Goal: Task Accomplishment & Management: Use online tool/utility

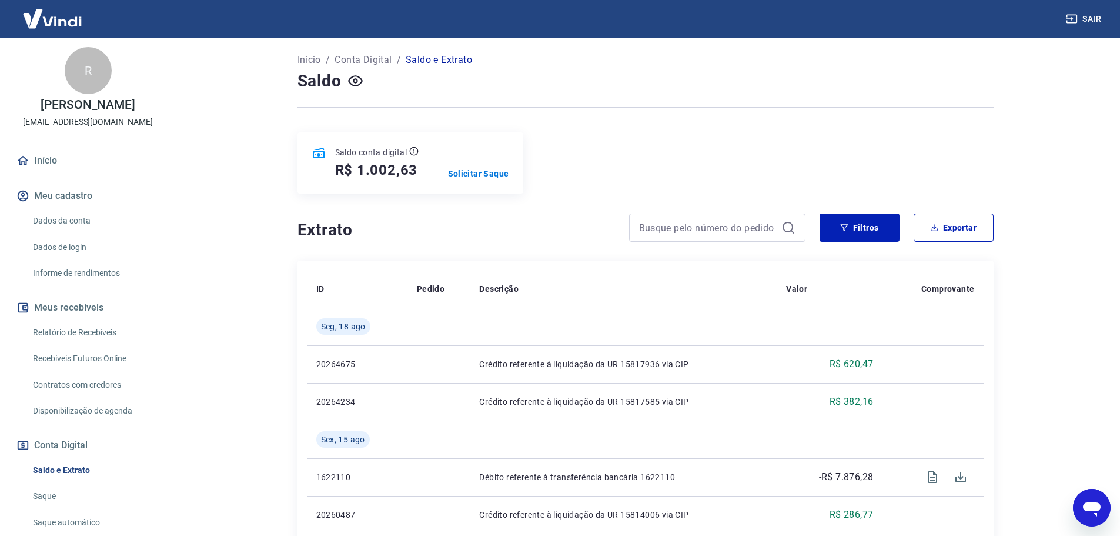
drag, startPoint x: 72, startPoint y: 345, endPoint x: 133, endPoint y: 343, distance: 61.2
click at [72, 345] on link "Relatório de Recebíveis" at bounding box center [94, 333] width 133 height 24
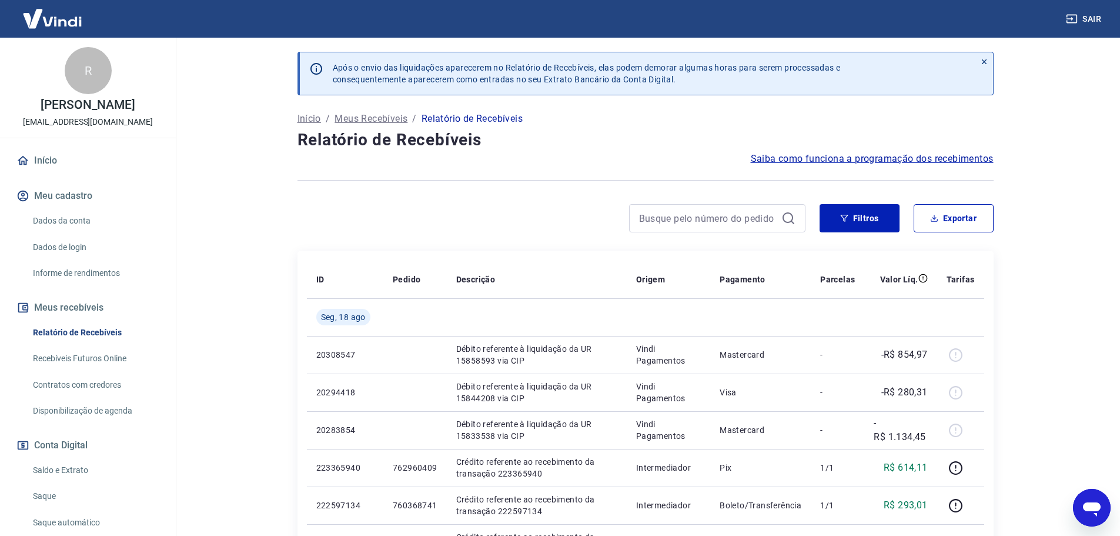
click at [989, 57] on div at bounding box center [985, 73] width 18 height 42
click at [983, 58] on icon at bounding box center [984, 62] width 8 height 8
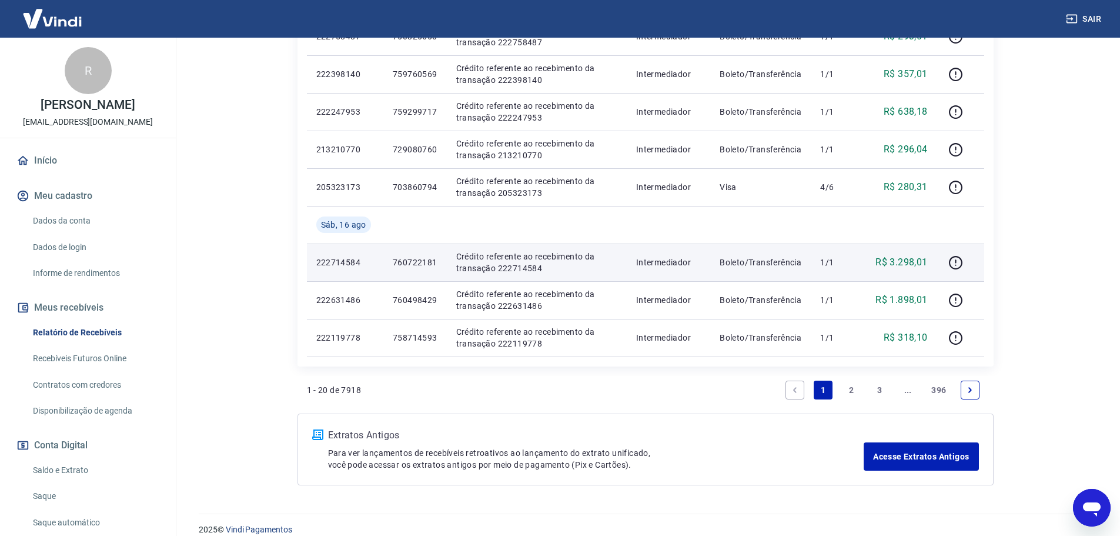
scroll to position [765, 0]
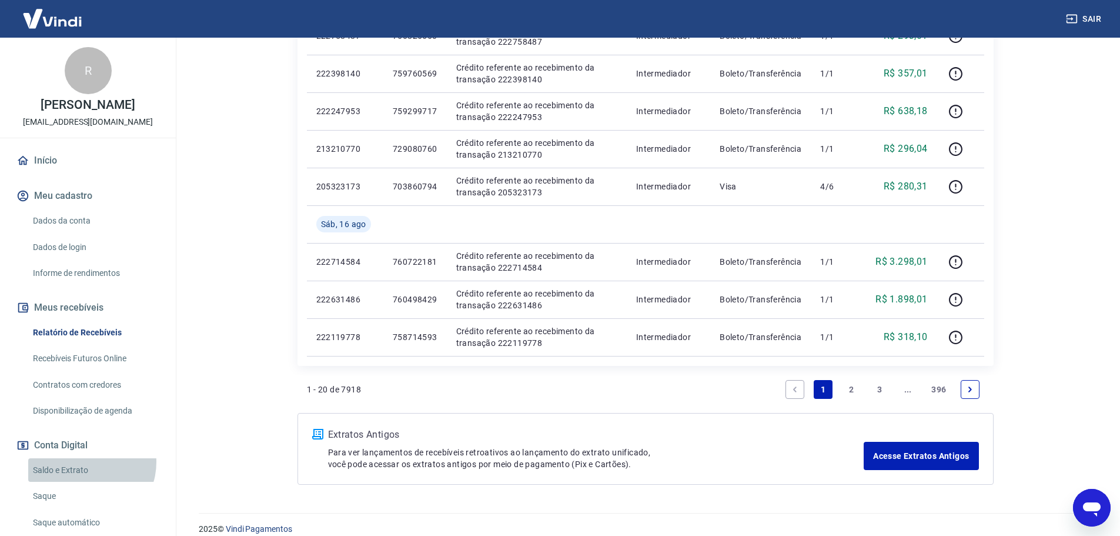
click at [88, 474] on link "Saldo e Extrato" at bounding box center [94, 470] width 133 height 24
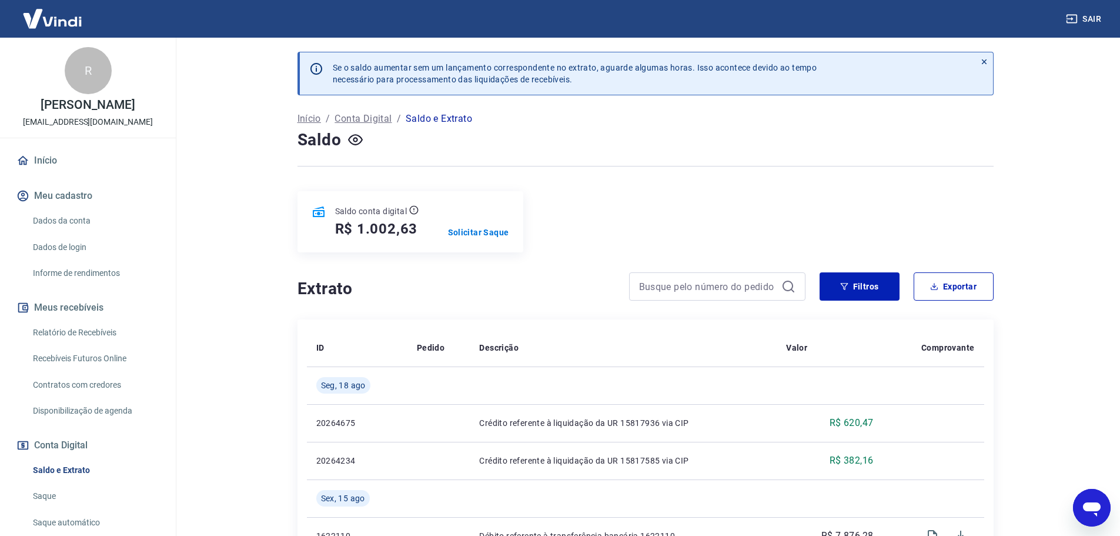
click at [108, 342] on link "Relatório de Recebíveis" at bounding box center [94, 333] width 133 height 24
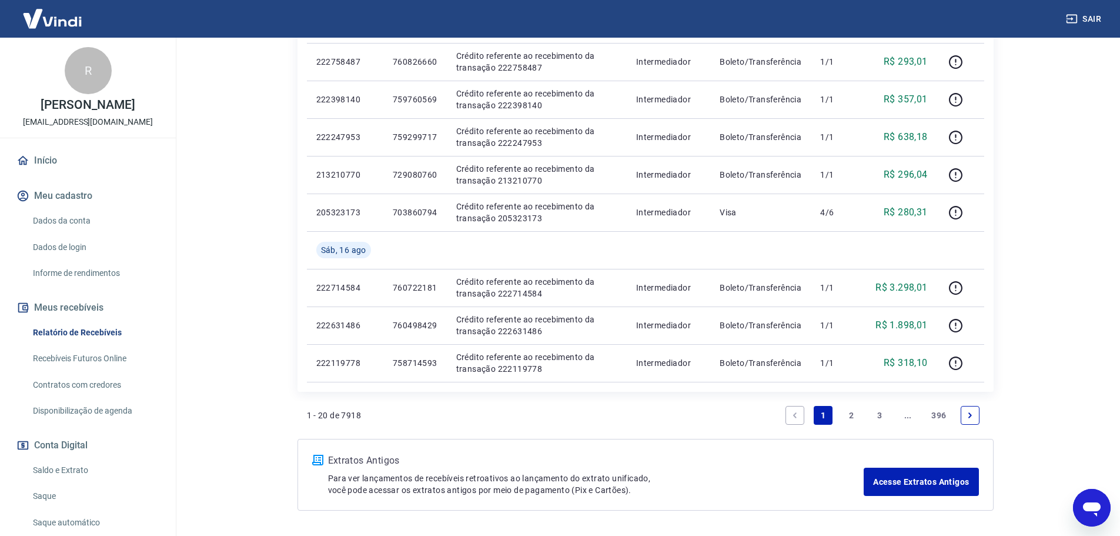
scroll to position [822, 0]
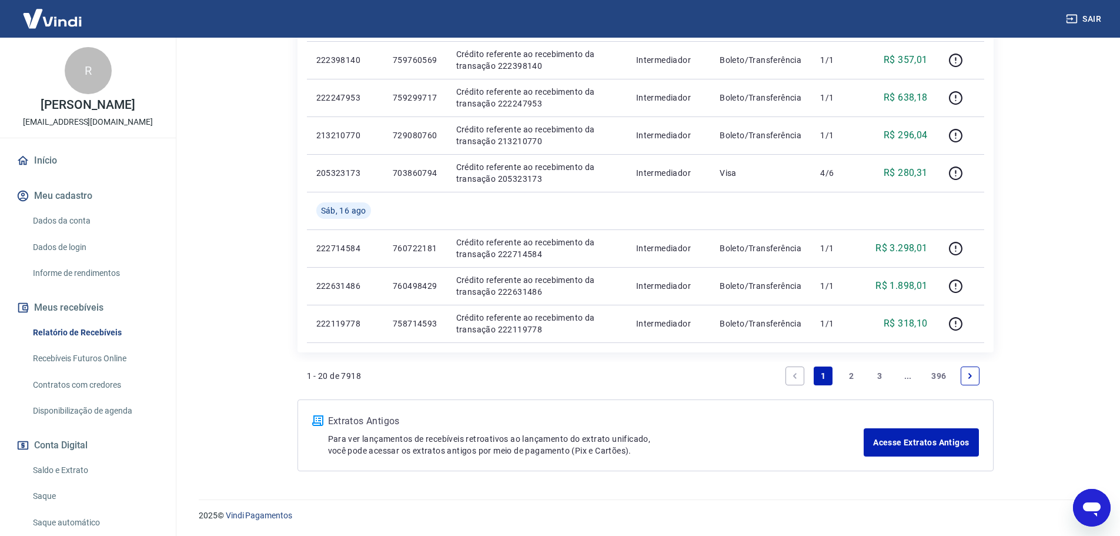
click at [858, 375] on link "2" at bounding box center [851, 375] width 19 height 19
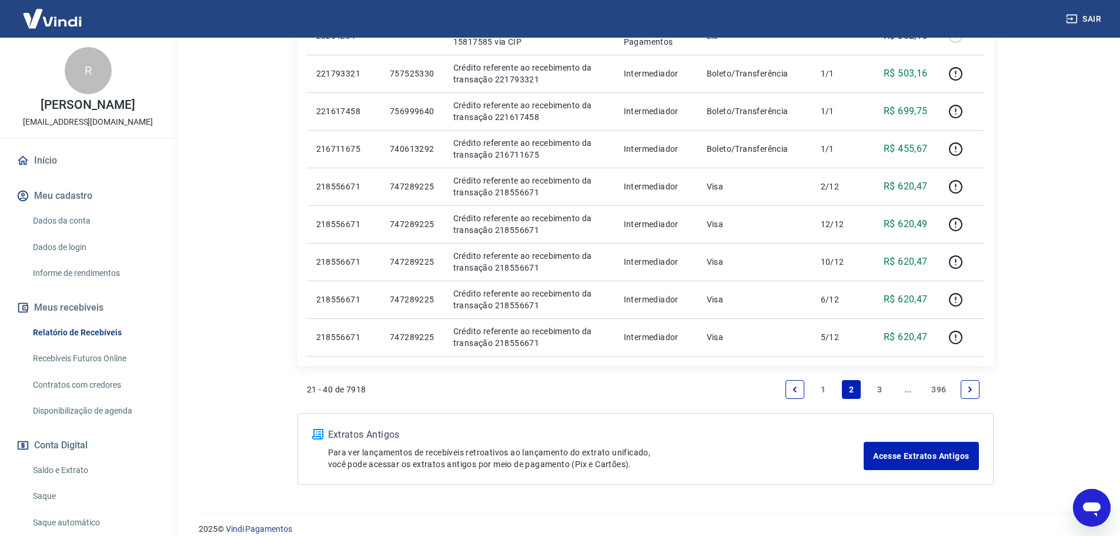
scroll to position [784, 0]
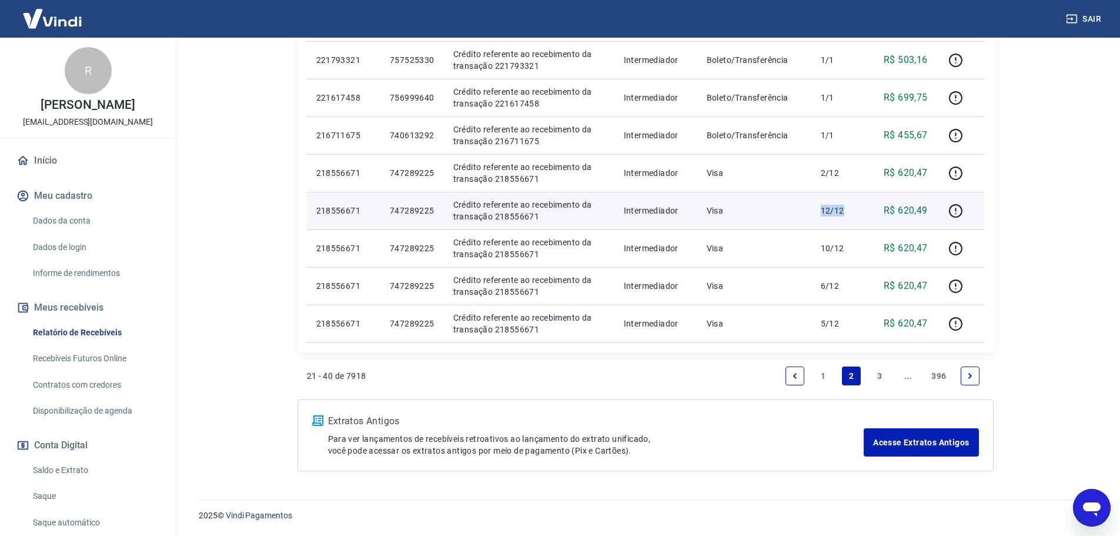
drag, startPoint x: 856, startPoint y: 215, endPoint x: 818, endPoint y: 213, distance: 38.3
click at [818, 213] on td "12/12" at bounding box center [839, 211] width 54 height 38
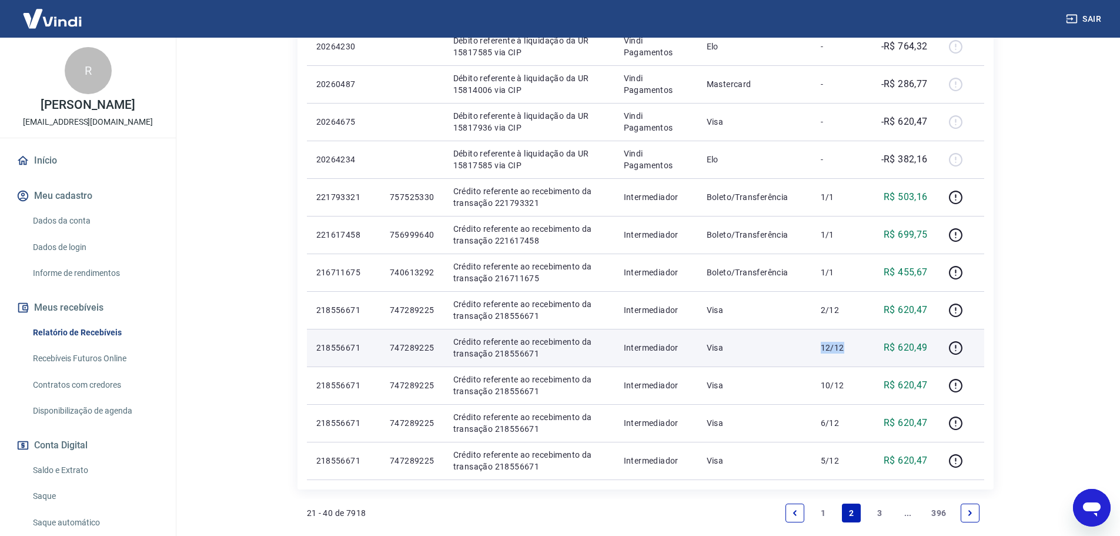
scroll to position [549, 0]
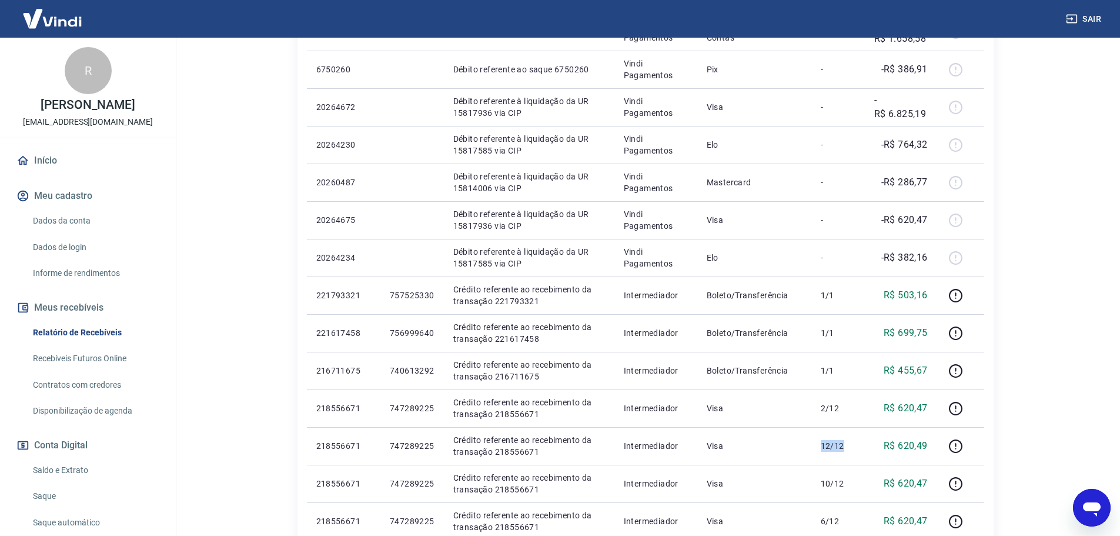
drag, startPoint x: 106, startPoint y: 478, endPoint x: 169, endPoint y: 468, distance: 63.2
click at [106, 478] on link "Saldo e Extrato" at bounding box center [94, 470] width 133 height 24
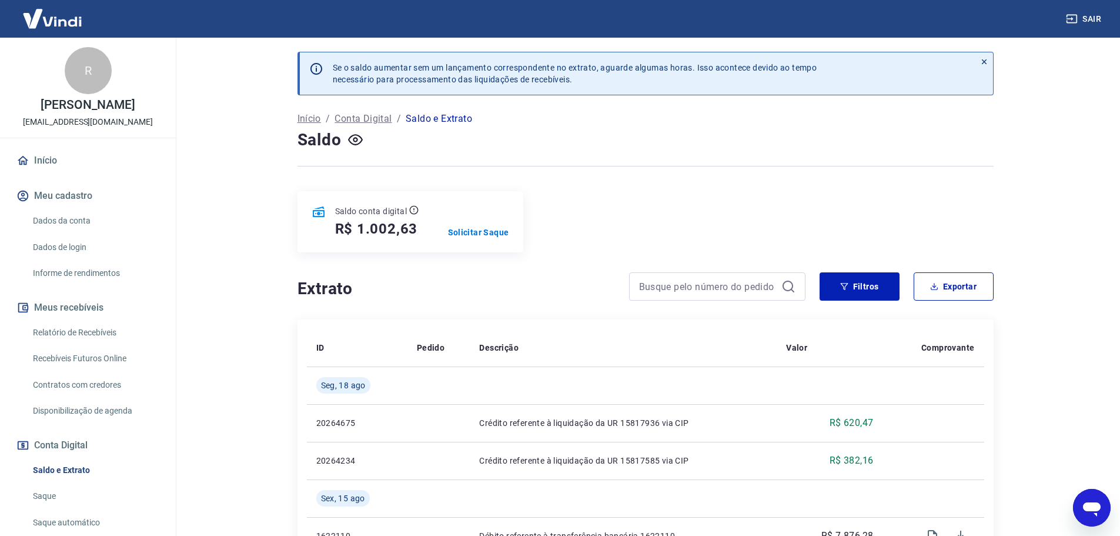
click at [575, 273] on div "Extrato" at bounding box center [552, 286] width 508 height 28
click at [982, 62] on icon at bounding box center [984, 62] width 8 height 8
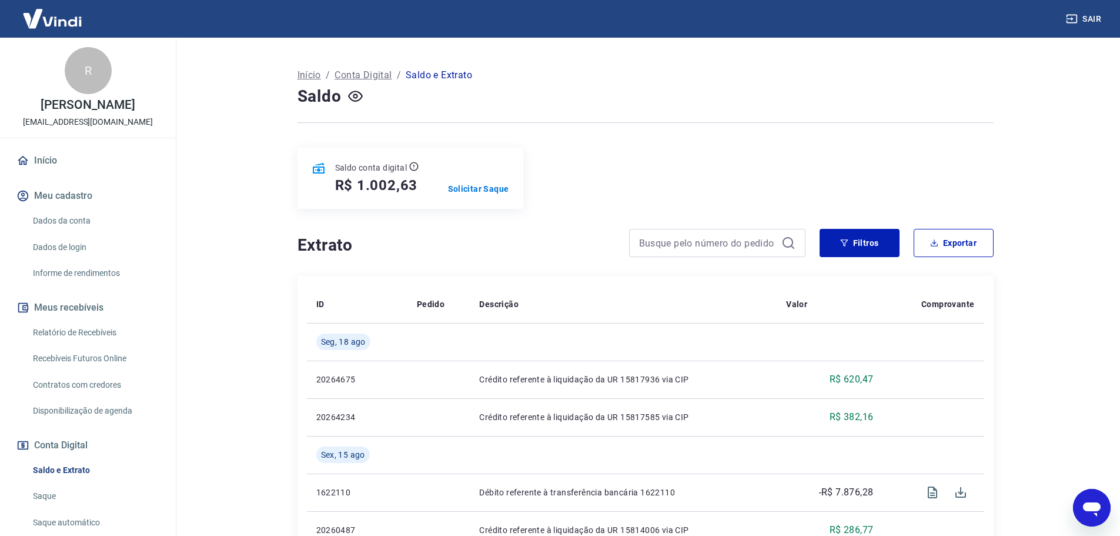
click at [902, 101] on div "Saldo" at bounding box center [646, 97] width 696 height 24
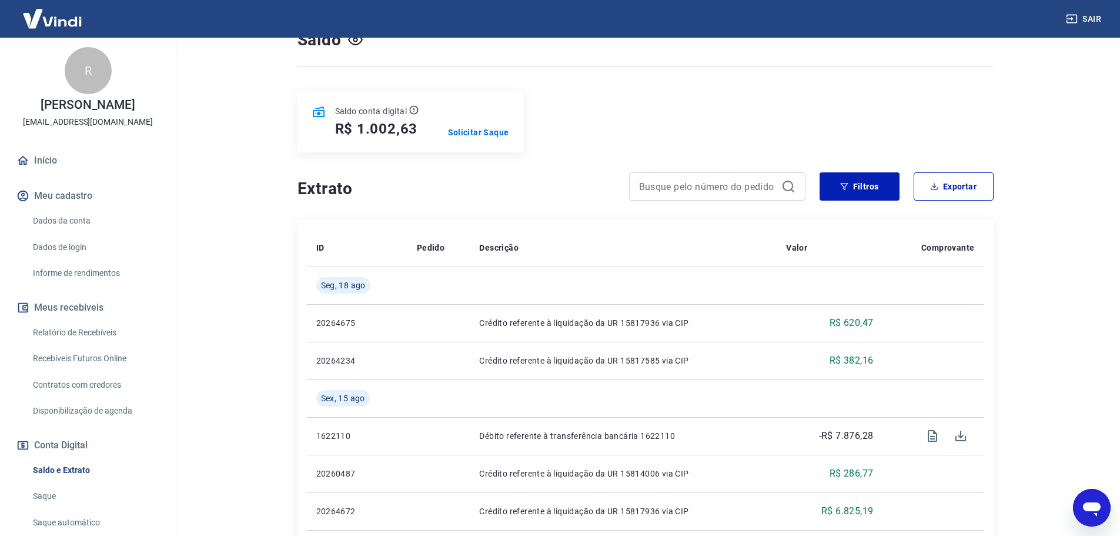
scroll to position [59, 0]
click at [582, 44] on div "Saldo" at bounding box center [646, 38] width 696 height 24
drag, startPoint x: 852, startPoint y: 201, endPoint x: 852, endPoint y: 194, distance: 7.1
click at [852, 201] on div "Extrato Filtros Exportar" at bounding box center [646, 189] width 696 height 38
click at [852, 189] on button "Filtros" at bounding box center [860, 184] width 80 height 28
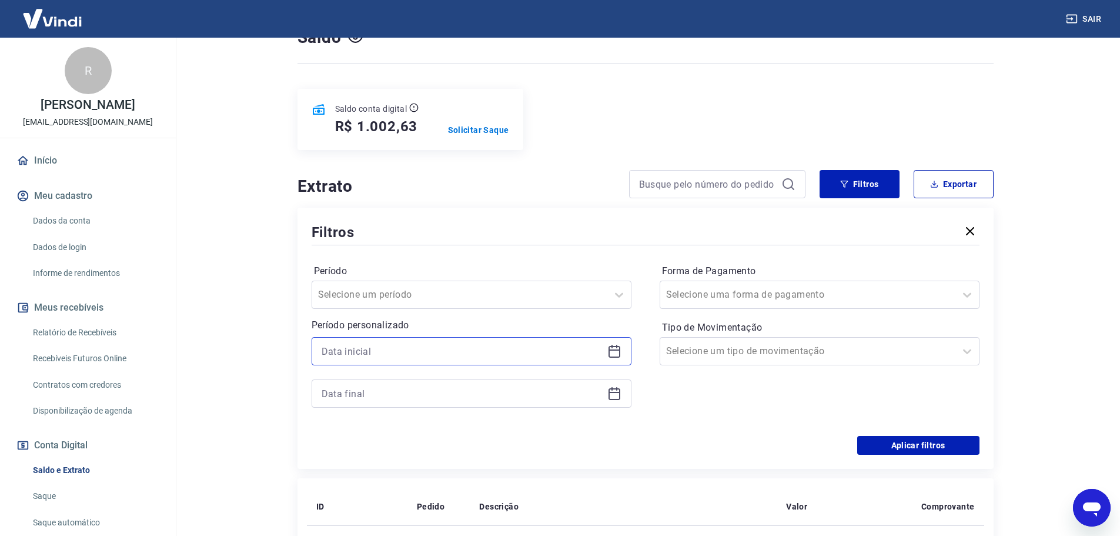
click at [345, 354] on input at bounding box center [462, 351] width 281 height 18
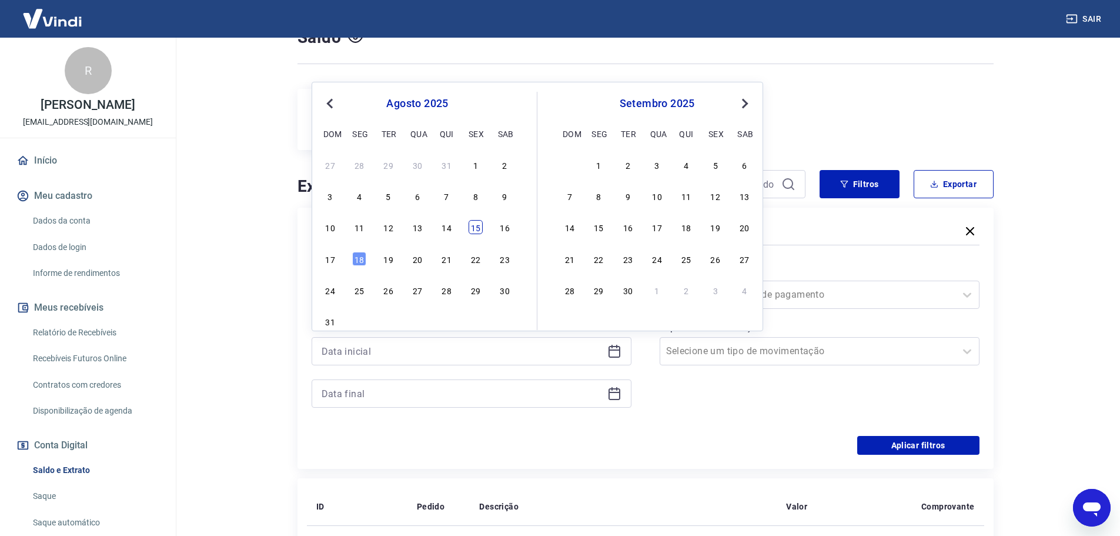
click at [481, 227] on div "15" at bounding box center [476, 227] width 14 height 14
type input "[DATE]"
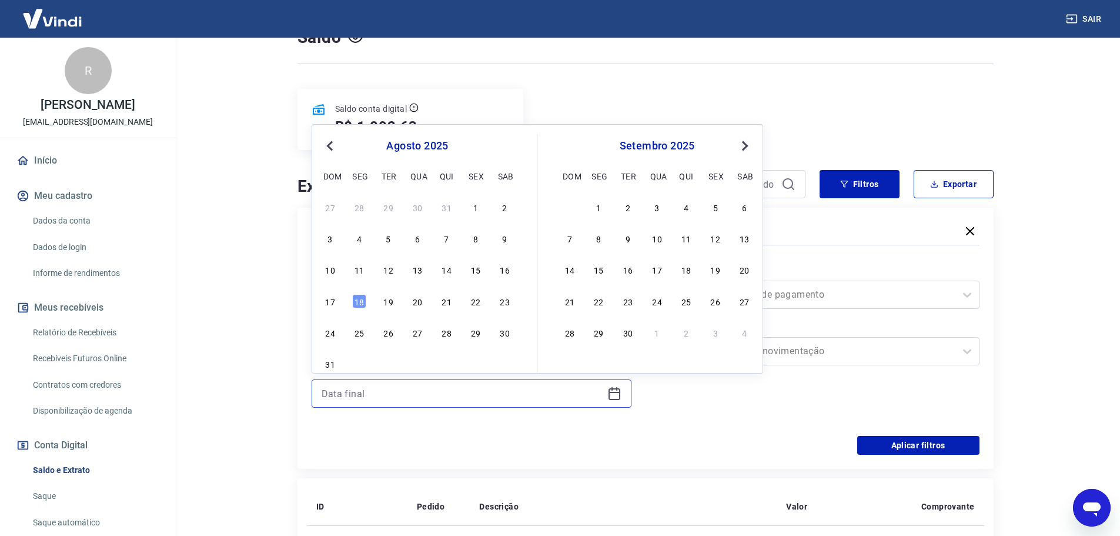
click at [408, 390] on input at bounding box center [462, 394] width 281 height 18
click at [362, 296] on div "18" at bounding box center [359, 301] width 14 height 14
type input "[DATE]"
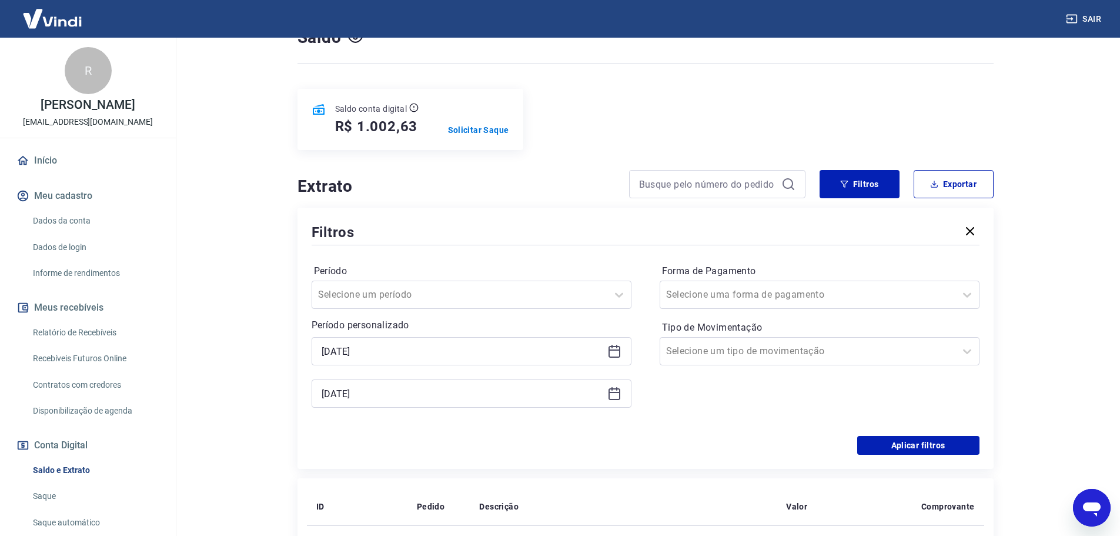
click at [884, 433] on div "Período Selecione um período Período personalizado Selected date: [DATE] [DATE]…" at bounding box center [646, 342] width 668 height 188
drag, startPoint x: 886, startPoint y: 439, endPoint x: 817, endPoint y: 381, distance: 90.6
click at [887, 439] on button "Aplicar filtros" at bounding box center [918, 445] width 122 height 19
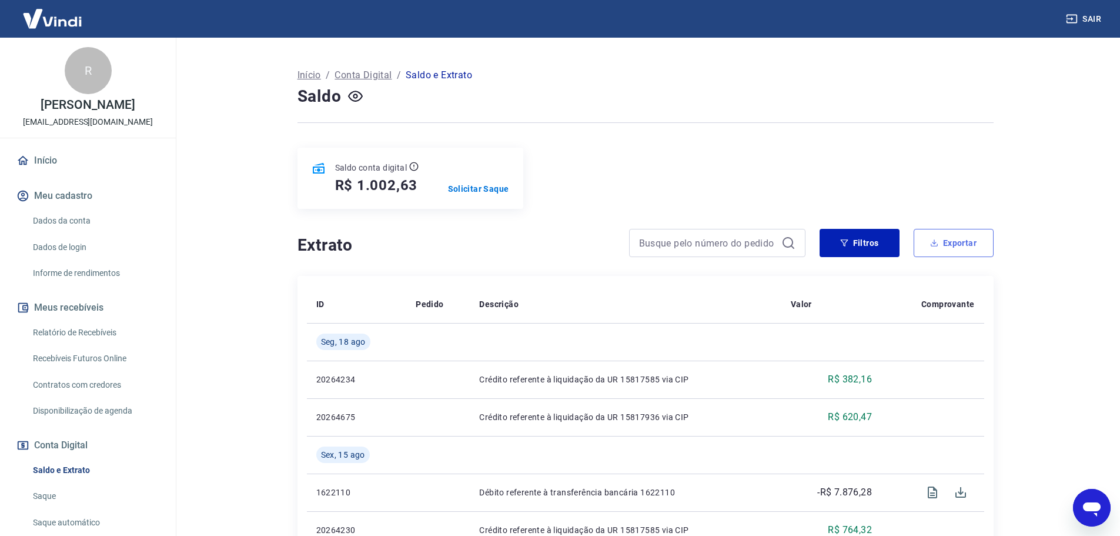
click at [938, 245] on icon "button" at bounding box center [934, 243] width 8 height 8
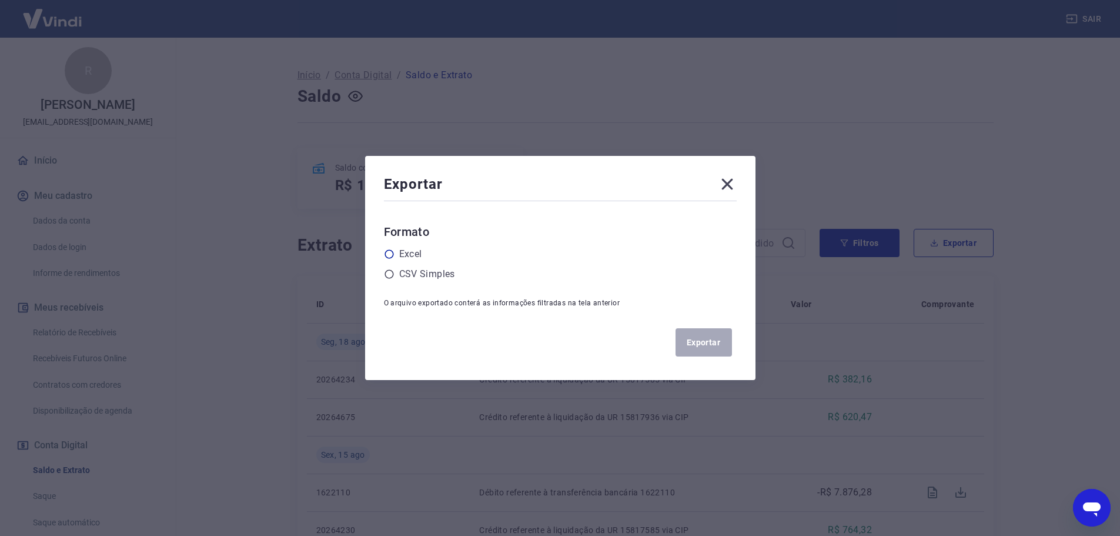
click at [395, 255] on icon at bounding box center [389, 254] width 11 height 11
click at [0, 0] on input "radio" at bounding box center [0, 0] width 0 height 0
click at [726, 190] on icon at bounding box center [727, 184] width 19 height 19
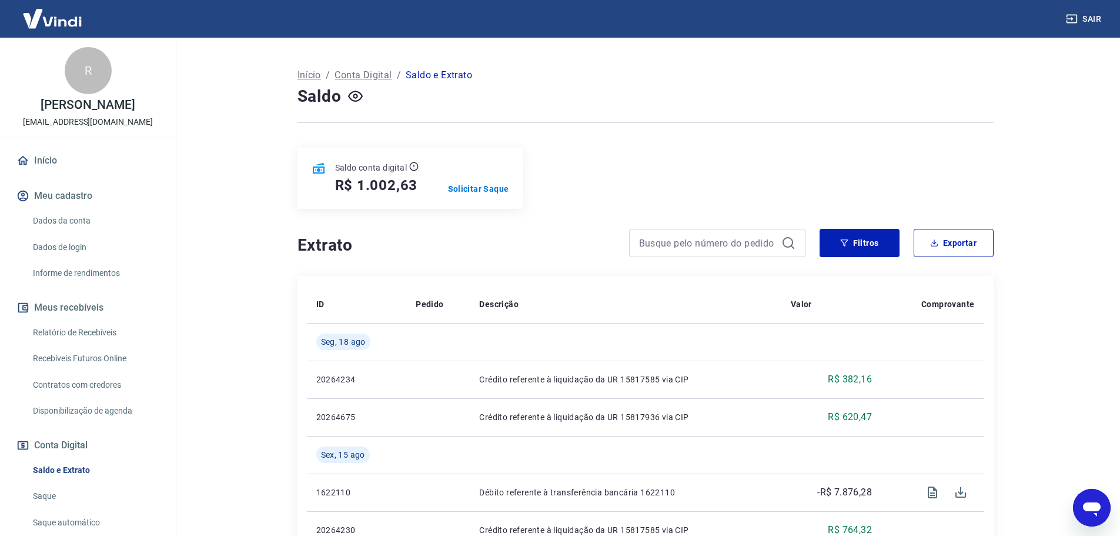
click at [82, 340] on link "Relatório de Recebíveis" at bounding box center [94, 333] width 133 height 24
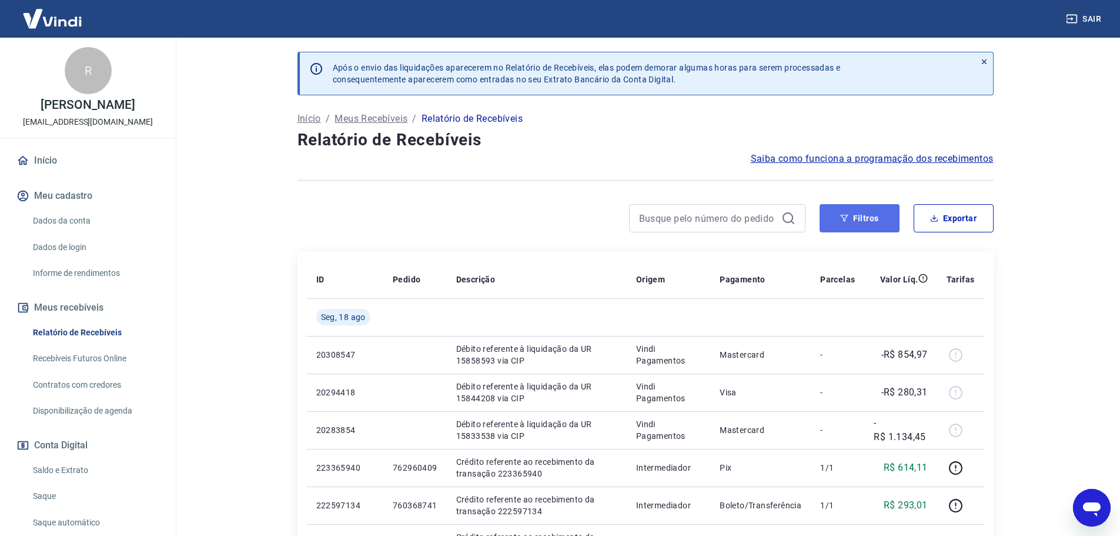
click at [859, 225] on button "Filtros" at bounding box center [860, 218] width 80 height 28
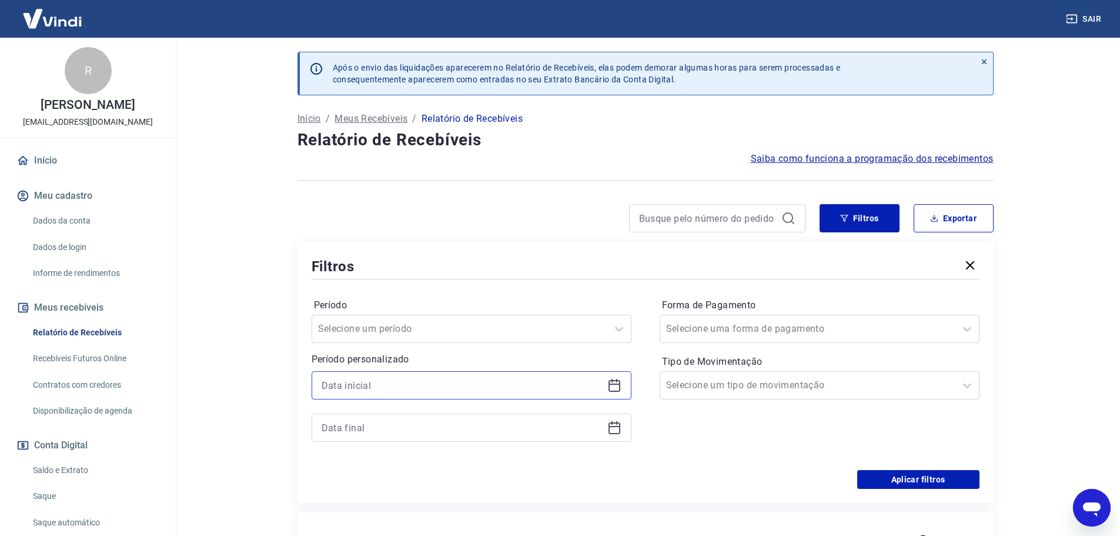
click at [369, 380] on input at bounding box center [462, 385] width 281 height 18
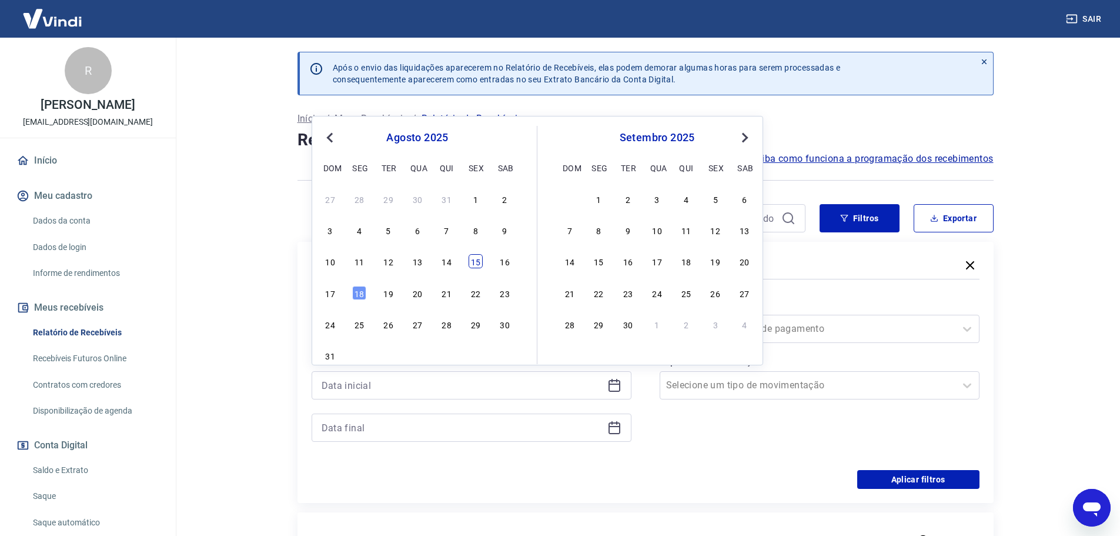
click at [480, 268] on div "15" at bounding box center [476, 261] width 14 height 14
click at [398, 410] on div "Previous Month Next Month [DATE] dom seg ter qua qui sex sab 27 28 29 30 31 1 2…" at bounding box center [472, 406] width 320 height 71
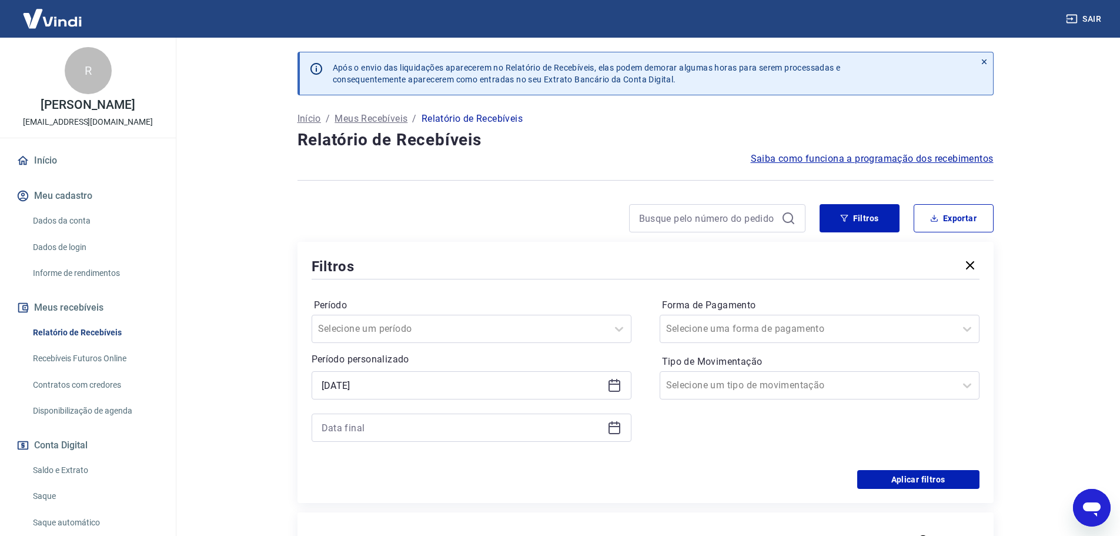
type input "[DATE]"
click at [398, 416] on div at bounding box center [472, 427] width 320 height 28
click at [382, 434] on input at bounding box center [462, 428] width 281 height 18
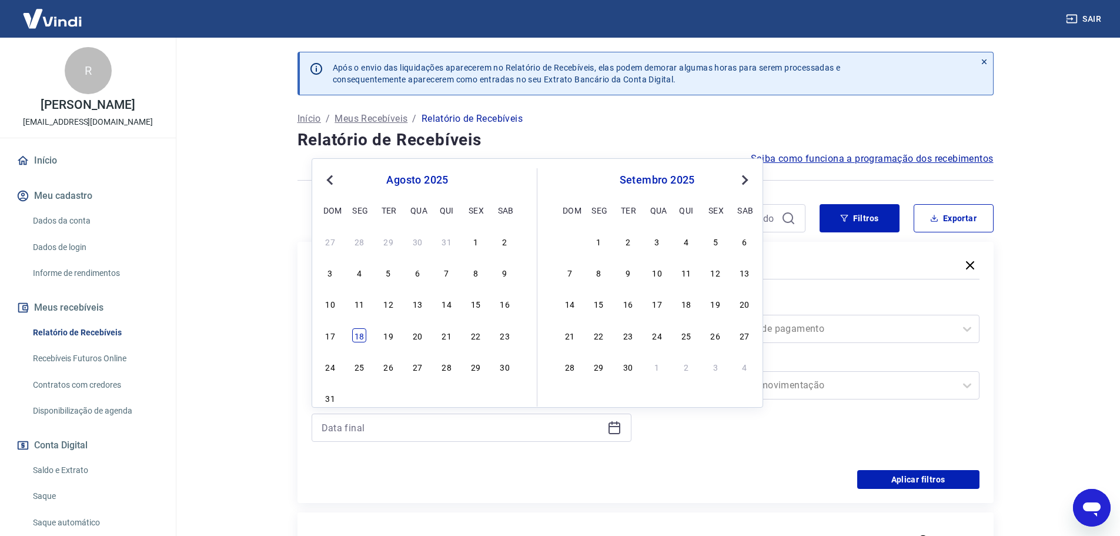
click at [358, 333] on div "18" at bounding box center [359, 335] width 14 height 14
type input "[DATE]"
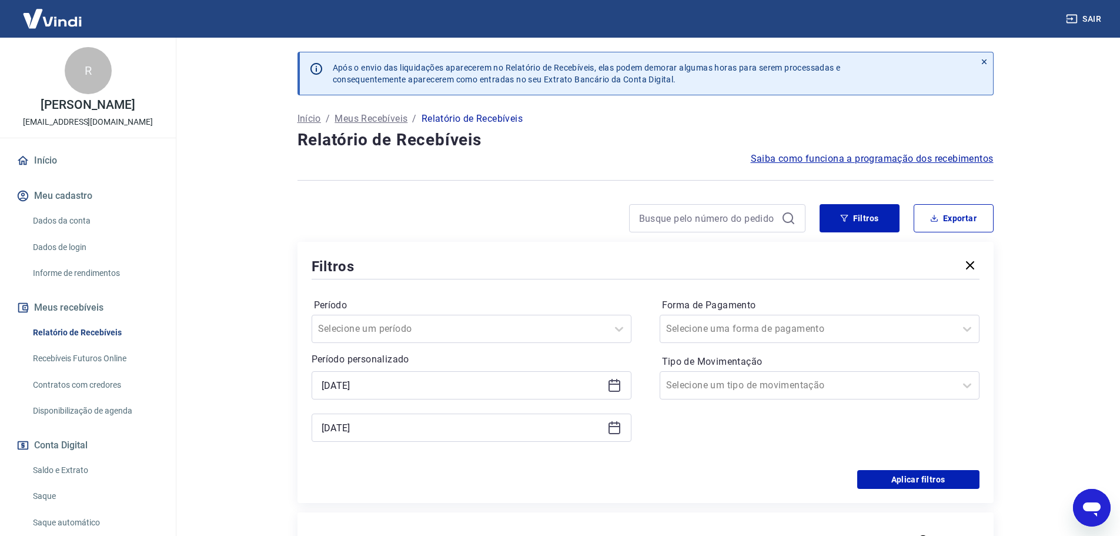
click at [903, 468] on div "Período Selecione um período Período personalizado Selected date: [DATE] [DATE]…" at bounding box center [646, 376] width 668 height 188
click at [900, 481] on button "Aplicar filtros" at bounding box center [918, 479] width 122 height 19
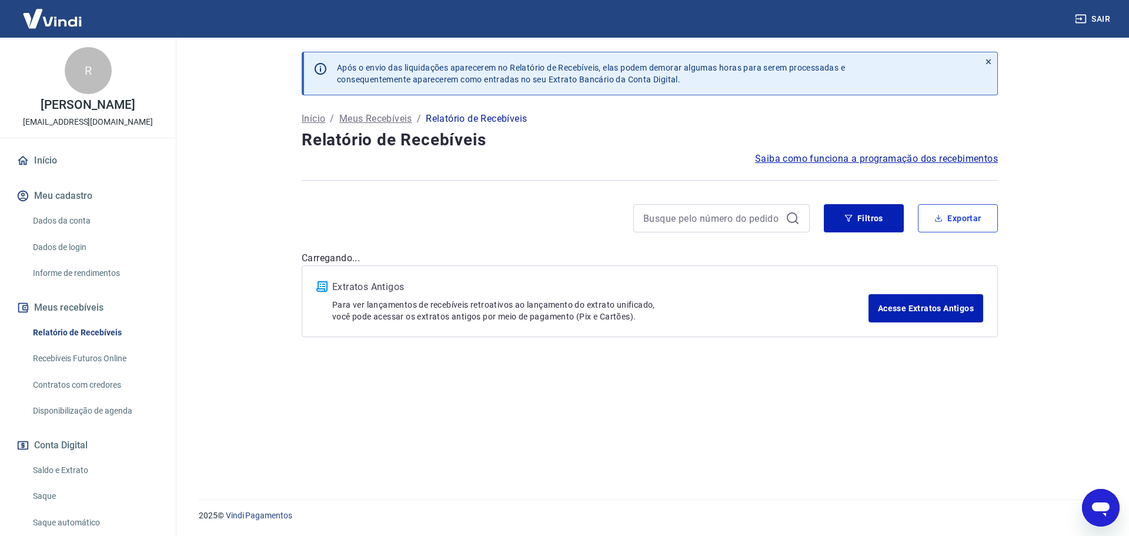
click at [941, 216] on button "Exportar" at bounding box center [958, 218] width 80 height 28
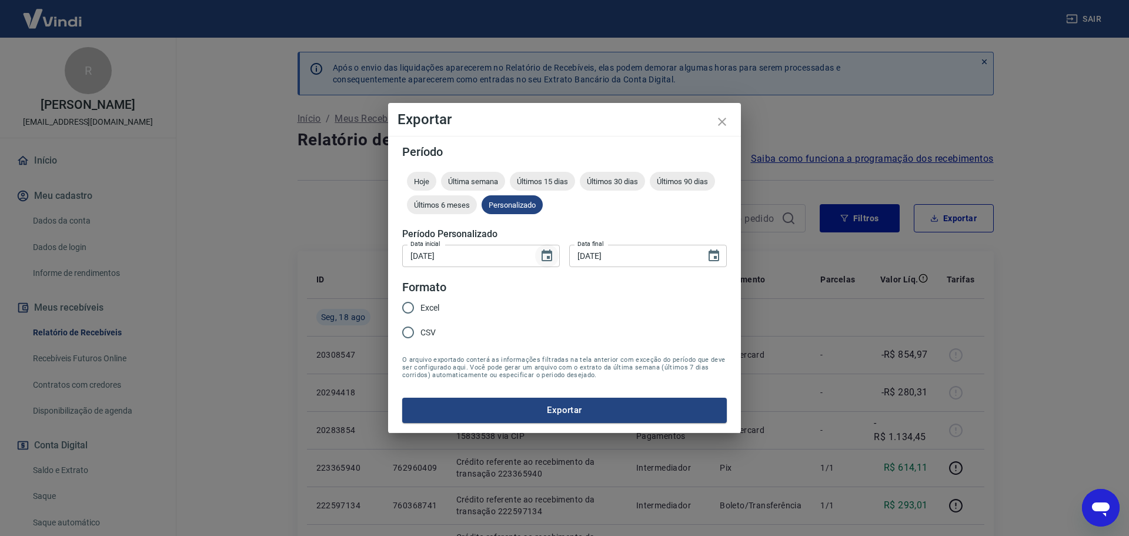
type input "[DATE]"
click at [409, 301] on input "Excel" at bounding box center [408, 307] width 25 height 25
radio input "true"
click at [522, 406] on button "Exportar" at bounding box center [564, 410] width 325 height 25
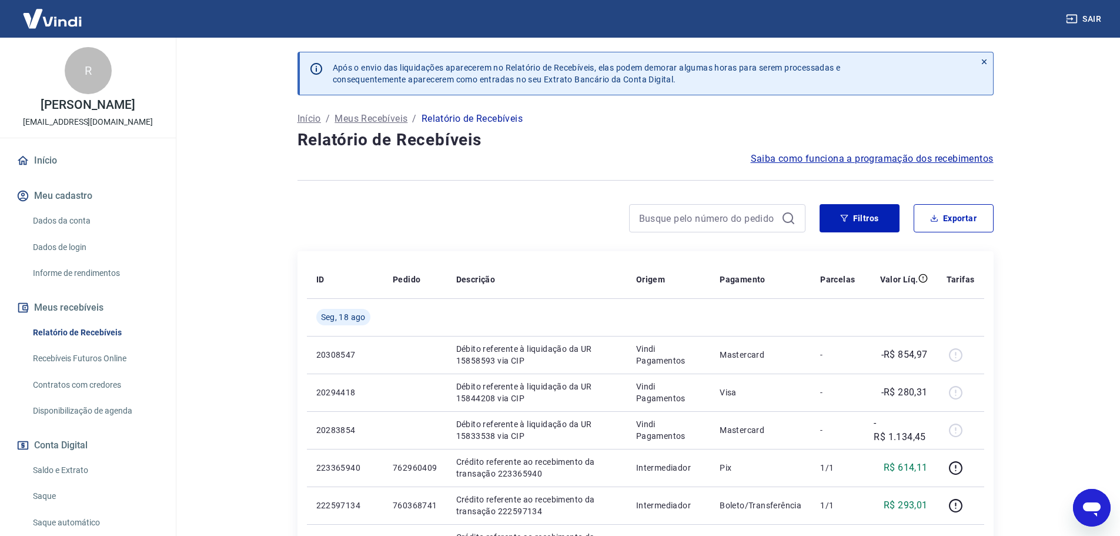
click at [984, 63] on icon at bounding box center [984, 62] width 8 height 8
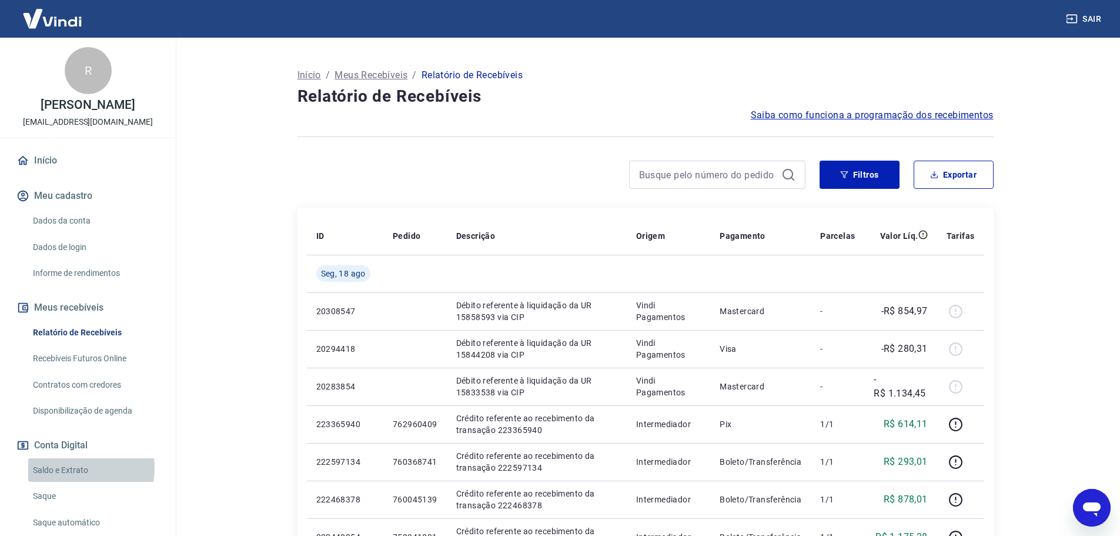
click at [69, 479] on link "Saldo e Extrato" at bounding box center [94, 470] width 133 height 24
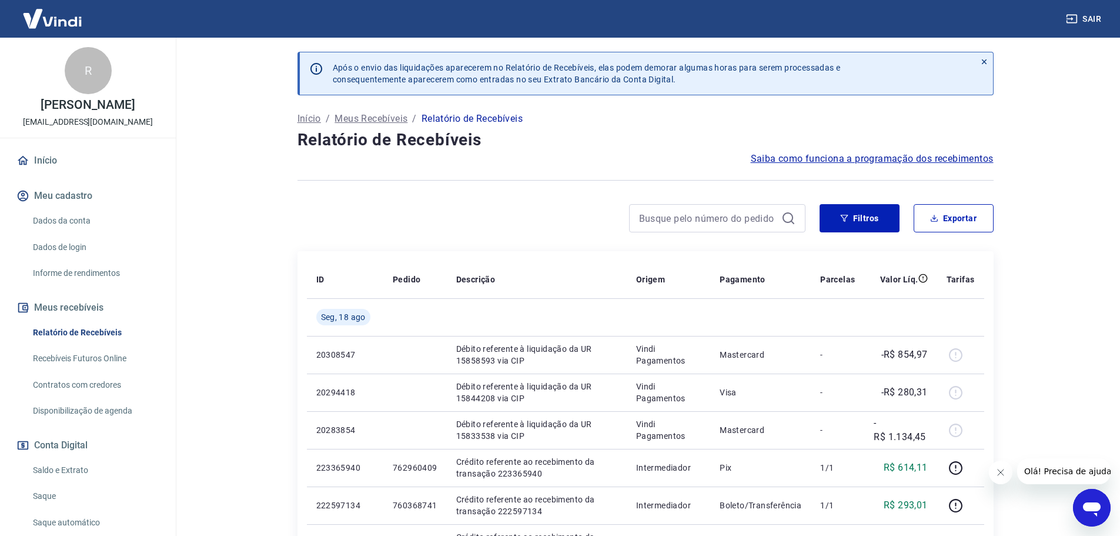
click at [1008, 483] on div at bounding box center [1050, 471] width 122 height 26
click at [1003, 473] on icon "Fechar mensagem da empresa" at bounding box center [1000, 472] width 9 height 9
